Goal: Task Accomplishment & Management: Use online tool/utility

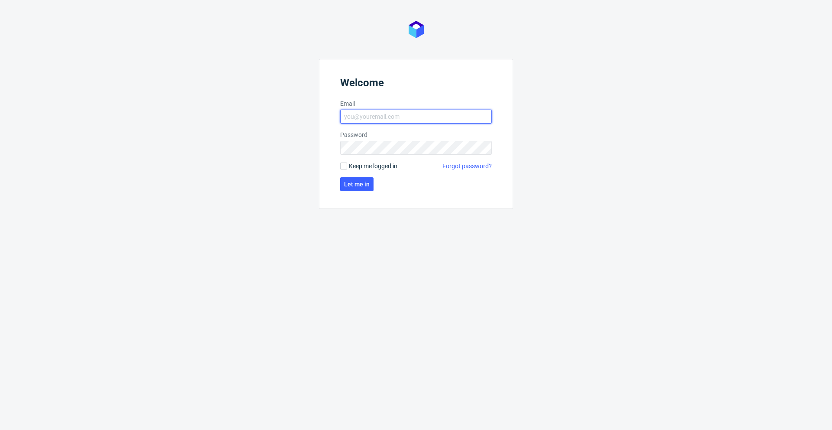
click at [379, 115] on input "Email" at bounding box center [416, 117] width 152 height 14
type input "[PERSON_NAME][EMAIL_ADDRESS][DOMAIN_NAME]"
click at [359, 188] on button "Let me in" at bounding box center [356, 184] width 33 height 14
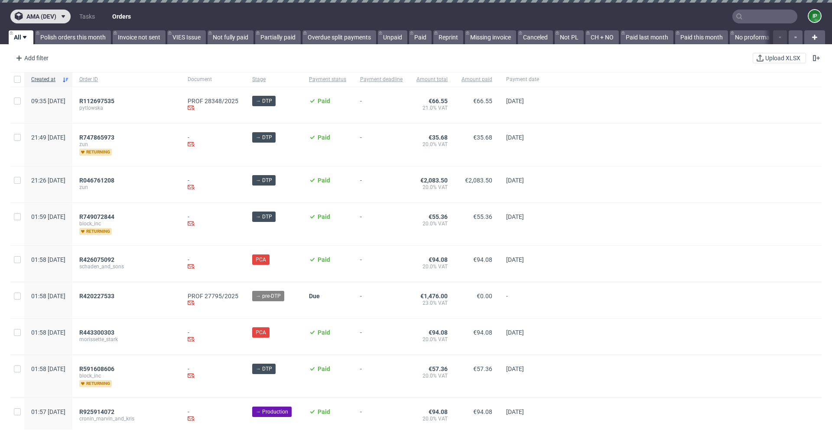
click at [40, 13] on span "ama (dev)" at bounding box center [41, 16] width 30 height 6
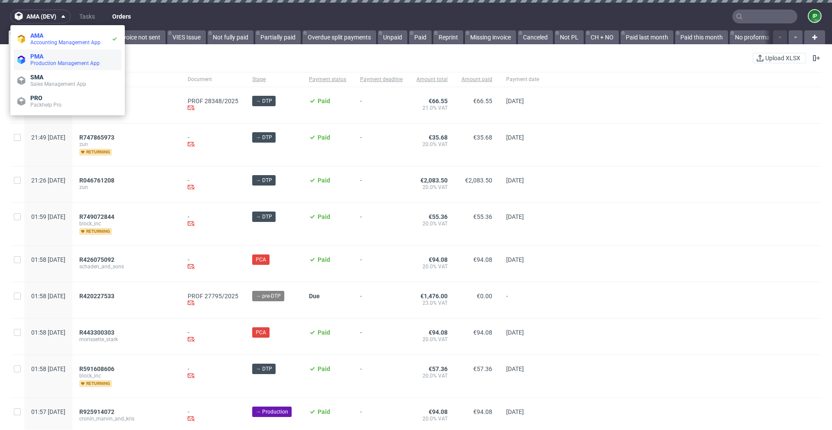
click at [55, 62] on span "Production Management App" at bounding box center [64, 63] width 69 height 6
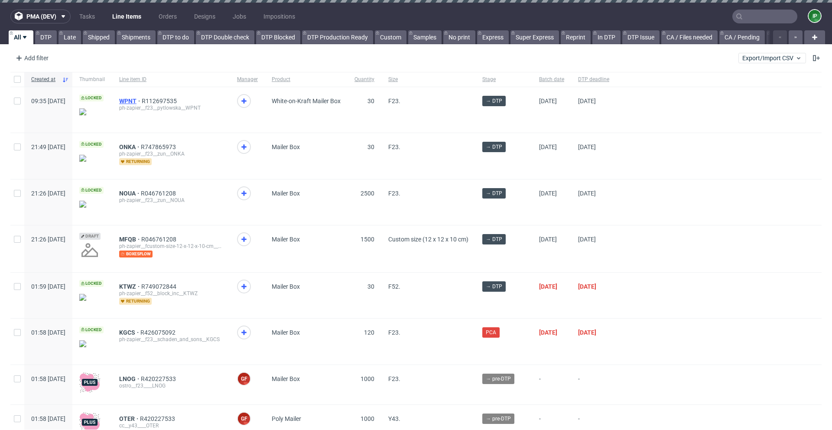
click at [142, 100] on span "WPNT" at bounding box center [130, 101] width 23 height 7
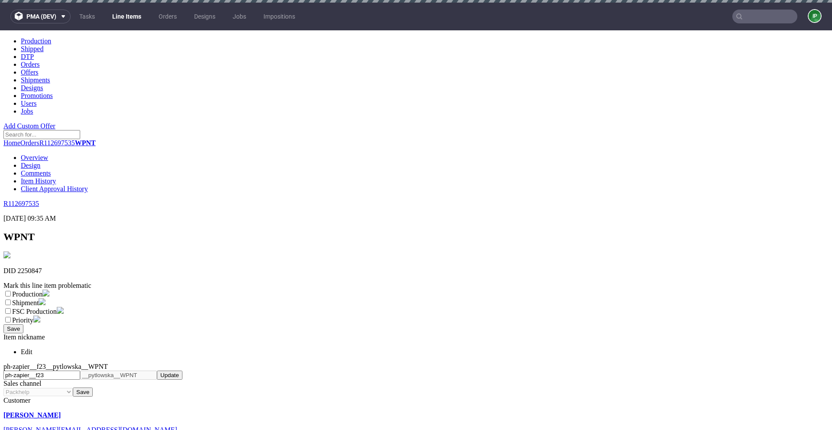
click at [40, 162] on link "Design" at bounding box center [31, 165] width 20 height 7
click at [48, 154] on link "Overview" at bounding box center [34, 157] width 27 height 7
click at [89, 14] on link "Tasks" at bounding box center [87, 17] width 26 height 14
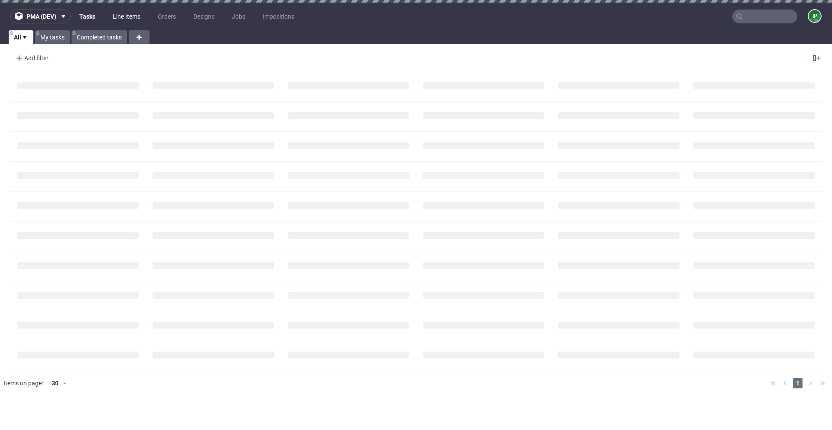
click at [128, 15] on link "Line Items" at bounding box center [127, 17] width 38 height 14
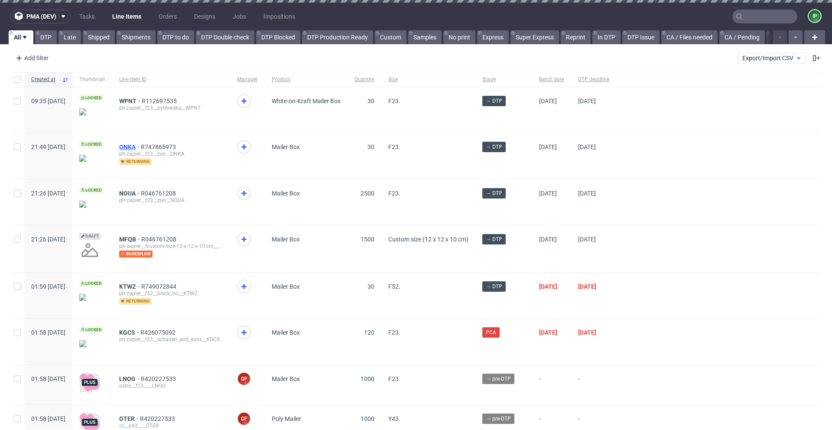
click at [141, 148] on span "ONKA" at bounding box center [130, 146] width 22 height 7
click at [141, 191] on span "NOUA" at bounding box center [130, 193] width 22 height 7
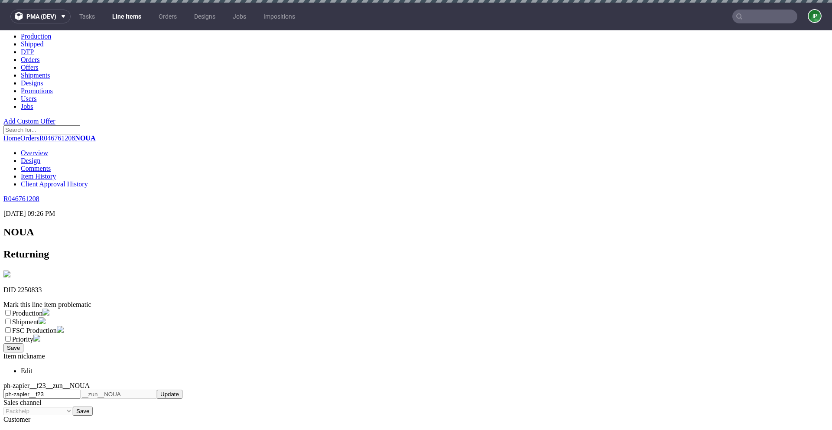
scroll to position [5, 0]
click at [629, 134] on div "Home Orders R046761208 NOUA Overview Design Comments Item History Client Approv…" at bounding box center [415, 161] width 825 height 54
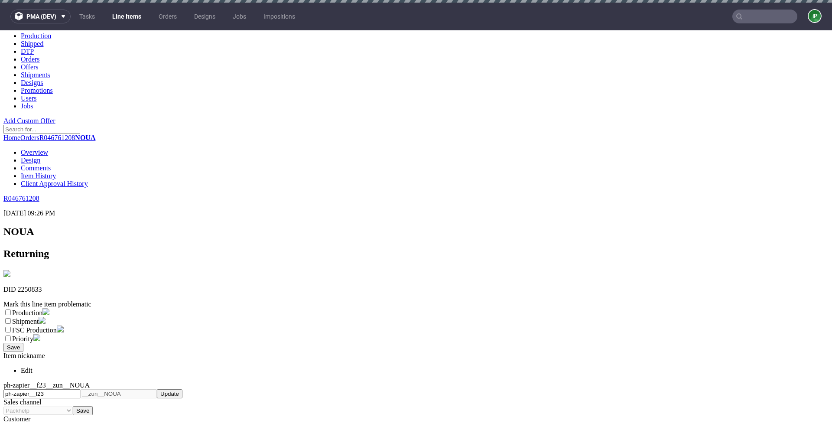
click at [23, 343] on button "Save" at bounding box center [13, 347] width 20 height 9
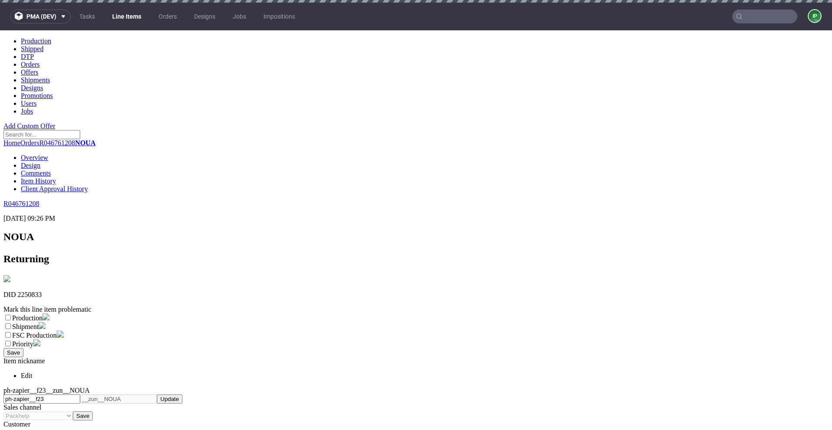
scroll to position [0, 0]
select select "production_complete"
click at [124, 19] on link "Line Items" at bounding box center [126, 17] width 39 height 14
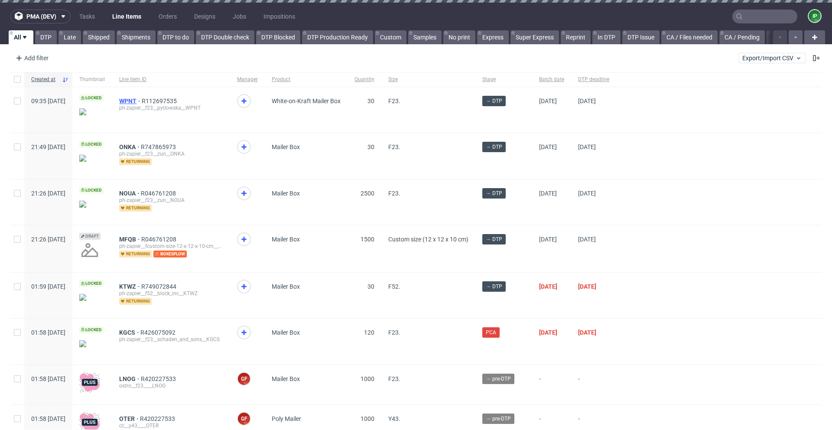
click at [142, 99] on span "WPNT" at bounding box center [130, 101] width 23 height 7
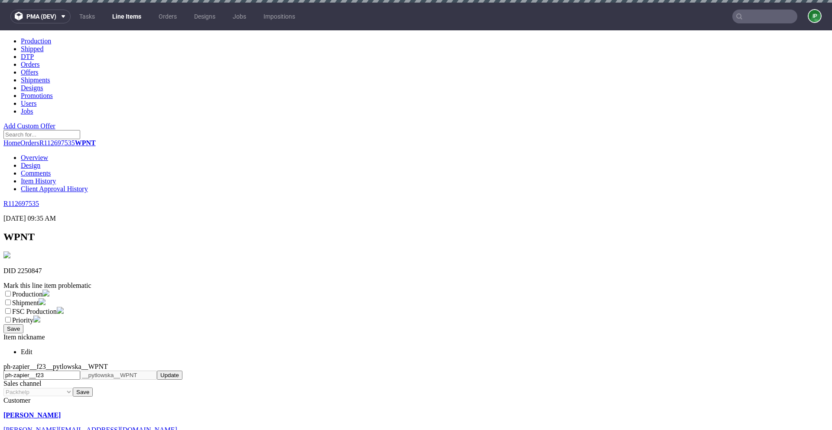
select select "production_complete"
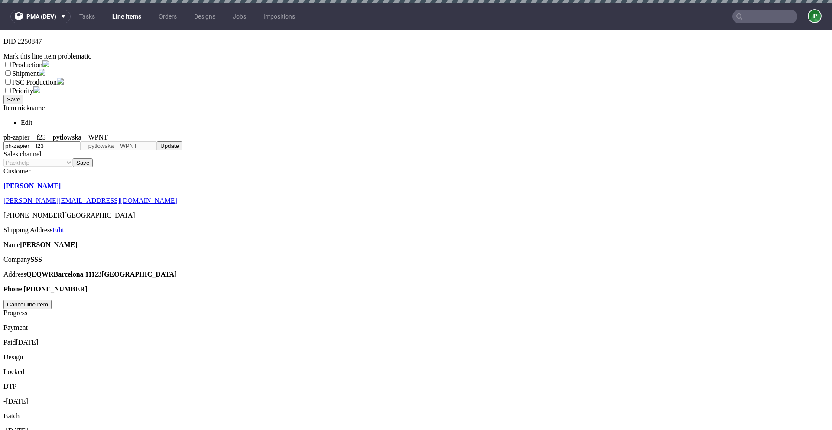
scroll to position [228, 0]
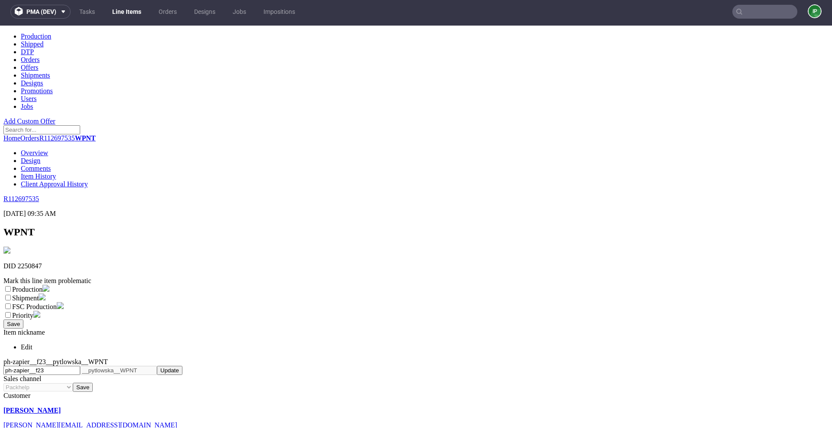
scroll to position [0, 0]
